Goal: Information Seeking & Learning: Check status

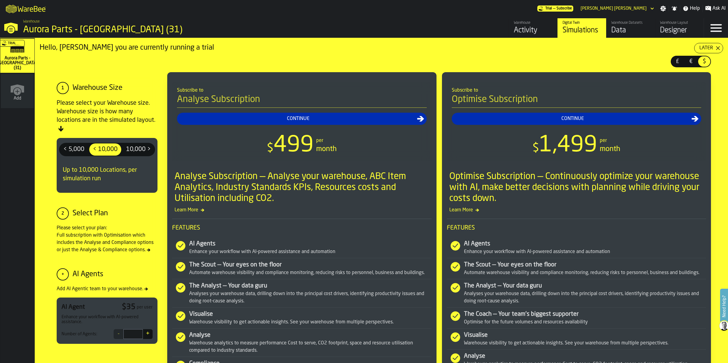
click at [613, 30] on div "Data" at bounding box center [631, 31] width 39 height 10
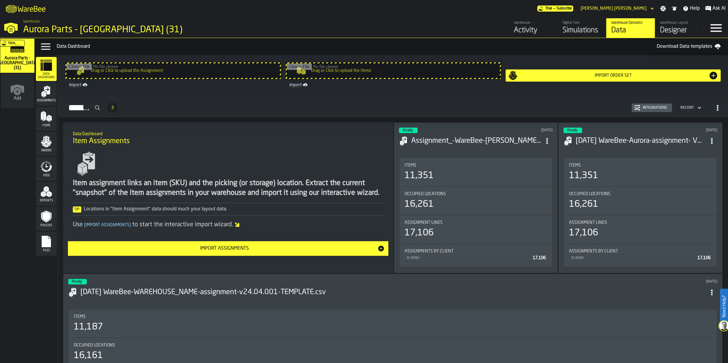
click at [529, 33] on div "Activity" at bounding box center [533, 31] width 39 height 10
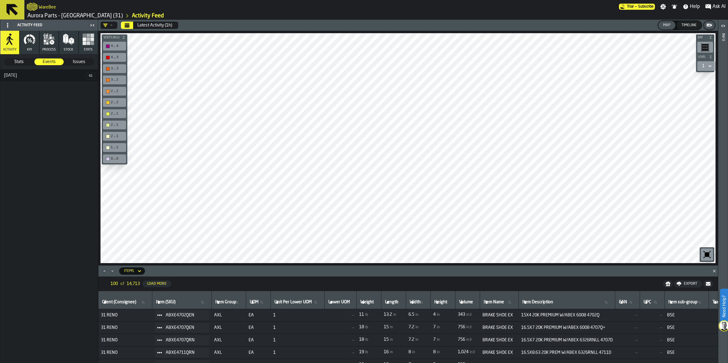
click at [83, 42] on rect "button" at bounding box center [85, 43] width 4 height 4
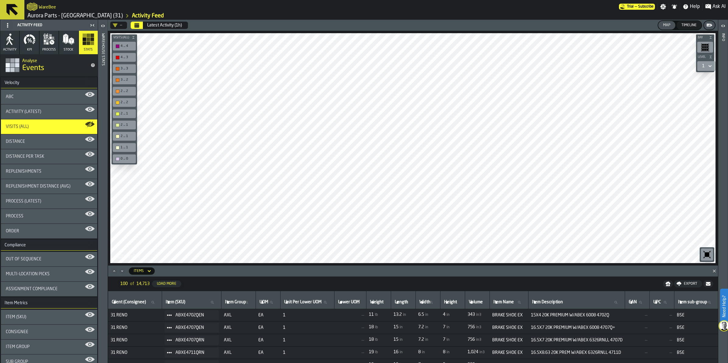
click at [52, 126] on div "Visits (All)" at bounding box center [49, 126] width 87 height 5
click at [160, 26] on div "Latest Activity (1h)" at bounding box center [164, 25] width 35 height 5
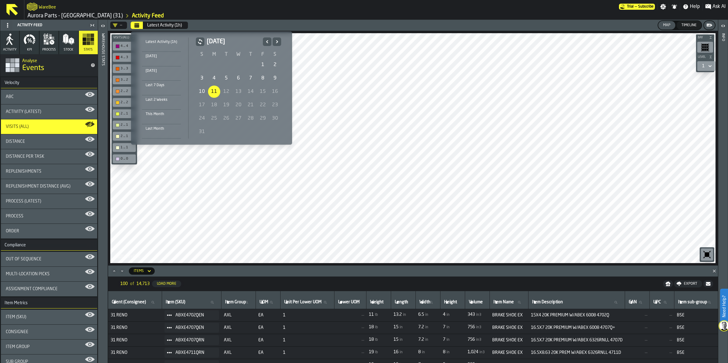
click at [162, 126] on div "Last Month" at bounding box center [161, 129] width 39 height 7
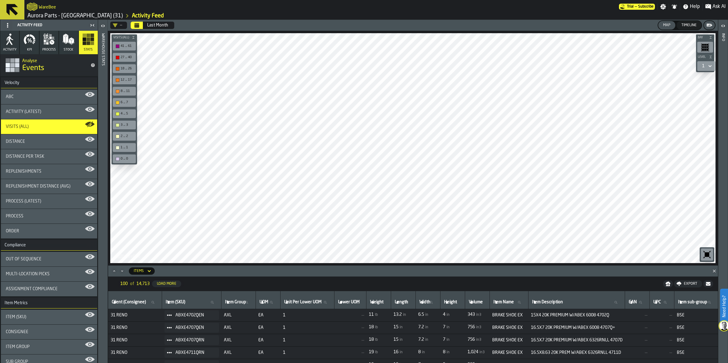
click at [118, 158] on div "button-toolbar-undefined" at bounding box center [118, 159] width 4 height 4
click at [119, 146] on div "button-toolbar-undefined" at bounding box center [118, 148] width 4 height 4
click at [117, 125] on div "button-toolbar-undefined" at bounding box center [118, 125] width 4 height 4
click at [118, 112] on div "button-toolbar-undefined" at bounding box center [118, 114] width 4 height 4
click at [119, 101] on div "button-toolbar-undefined" at bounding box center [118, 103] width 4 height 4
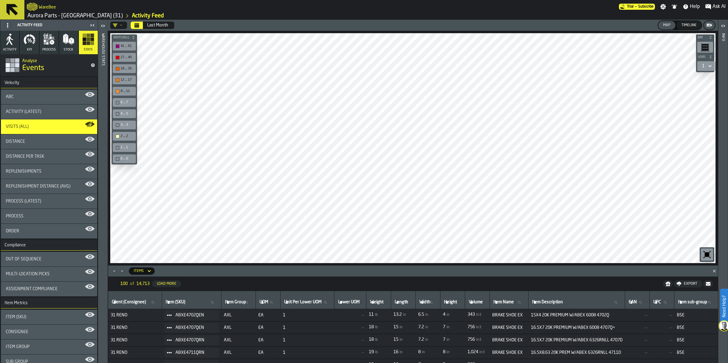
click at [116, 91] on div "button-toolbar-undefined" at bounding box center [118, 92] width 4 height 4
click at [118, 135] on div "button-toolbar-undefined" at bounding box center [118, 137] width 4 height 4
click at [117, 90] on div "button-toolbar-undefined" at bounding box center [118, 92] width 4 height 4
click at [116, 92] on div "8 ... 11" at bounding box center [124, 91] width 21 height 6
